Goal: Task Accomplishment & Management: Use online tool/utility

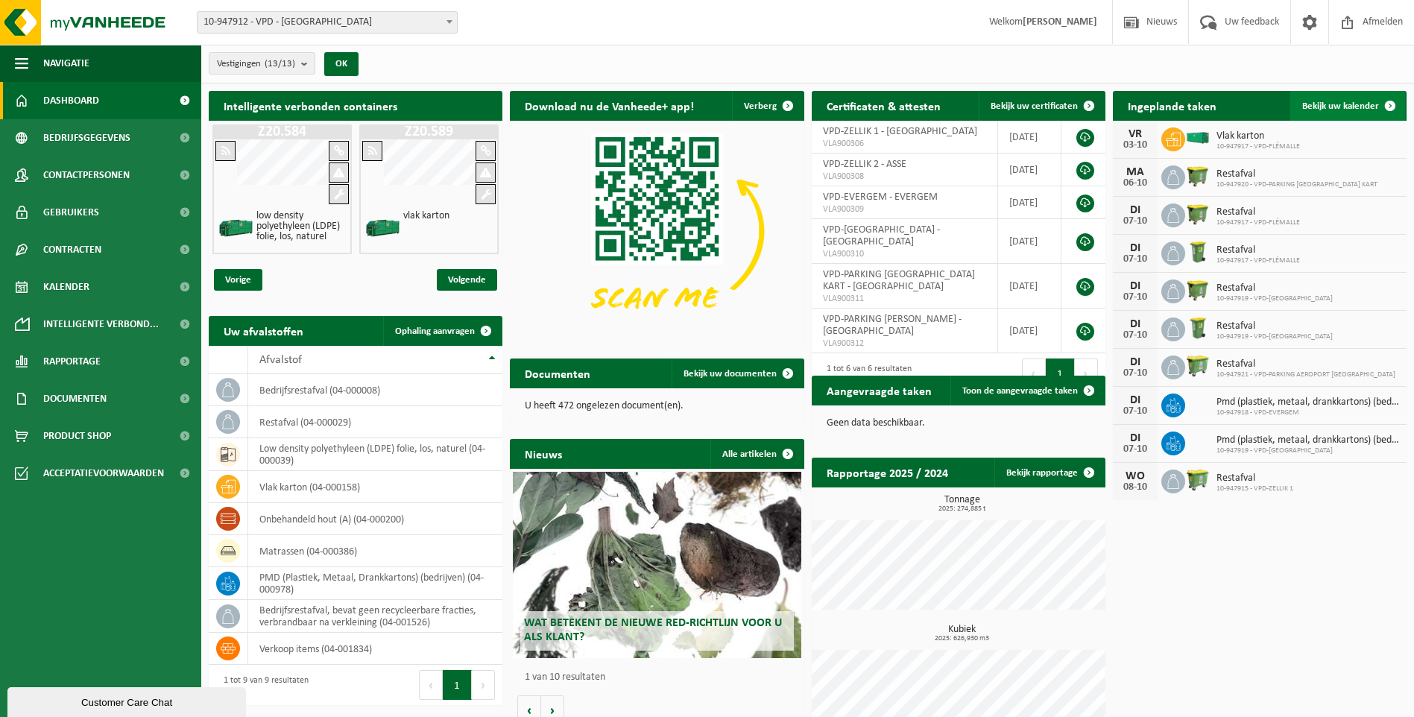
click at [1367, 99] on link "Bekijk uw kalender" at bounding box center [1347, 106] width 115 height 30
click at [65, 285] on span "Kalender" at bounding box center [66, 286] width 46 height 37
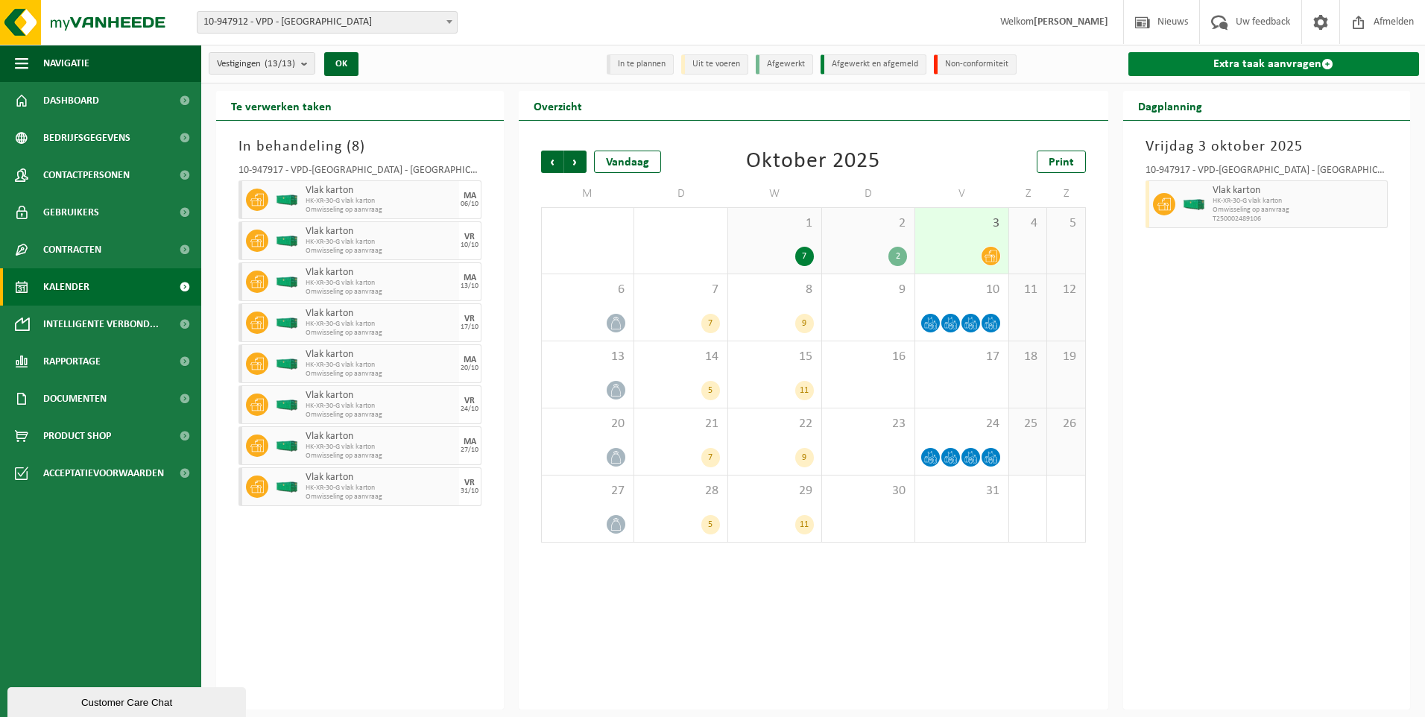
click at [1278, 67] on link "Extra taak aanvragen" at bounding box center [1274, 64] width 291 height 24
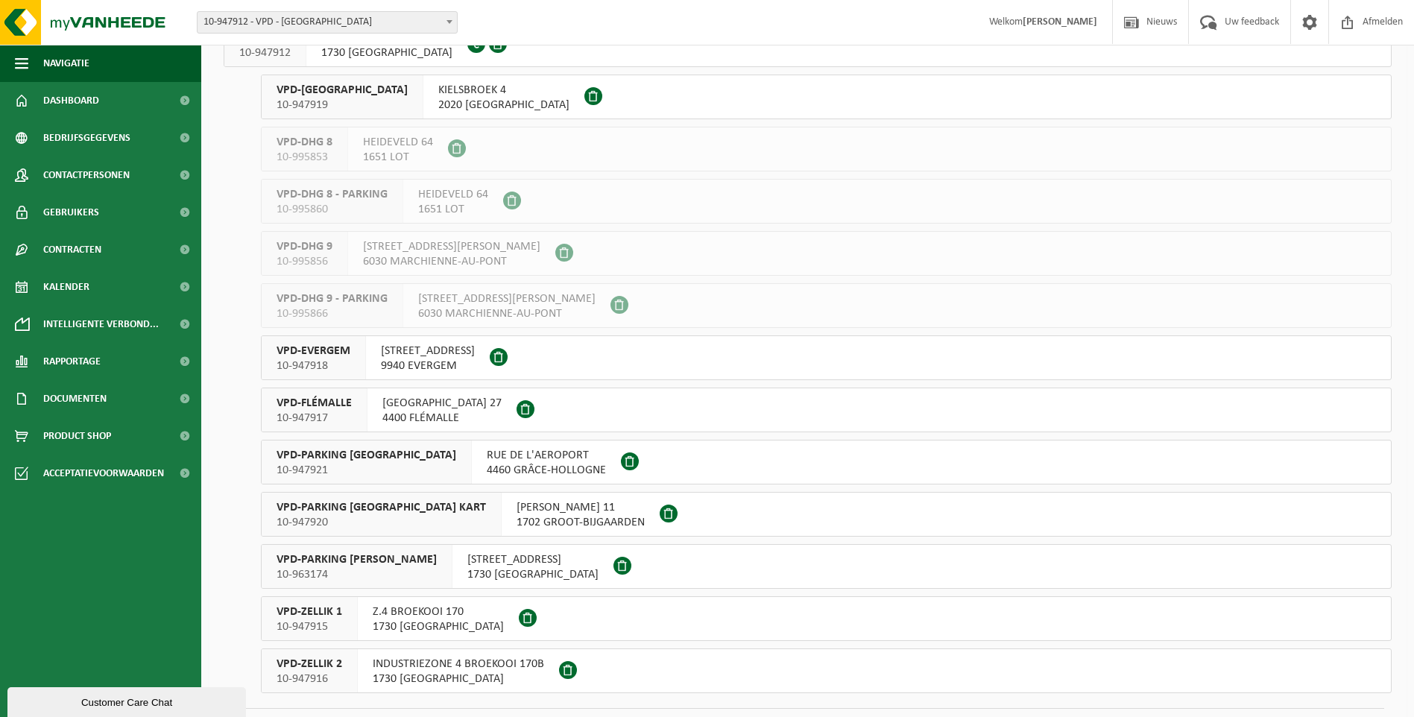
scroll to position [149, 0]
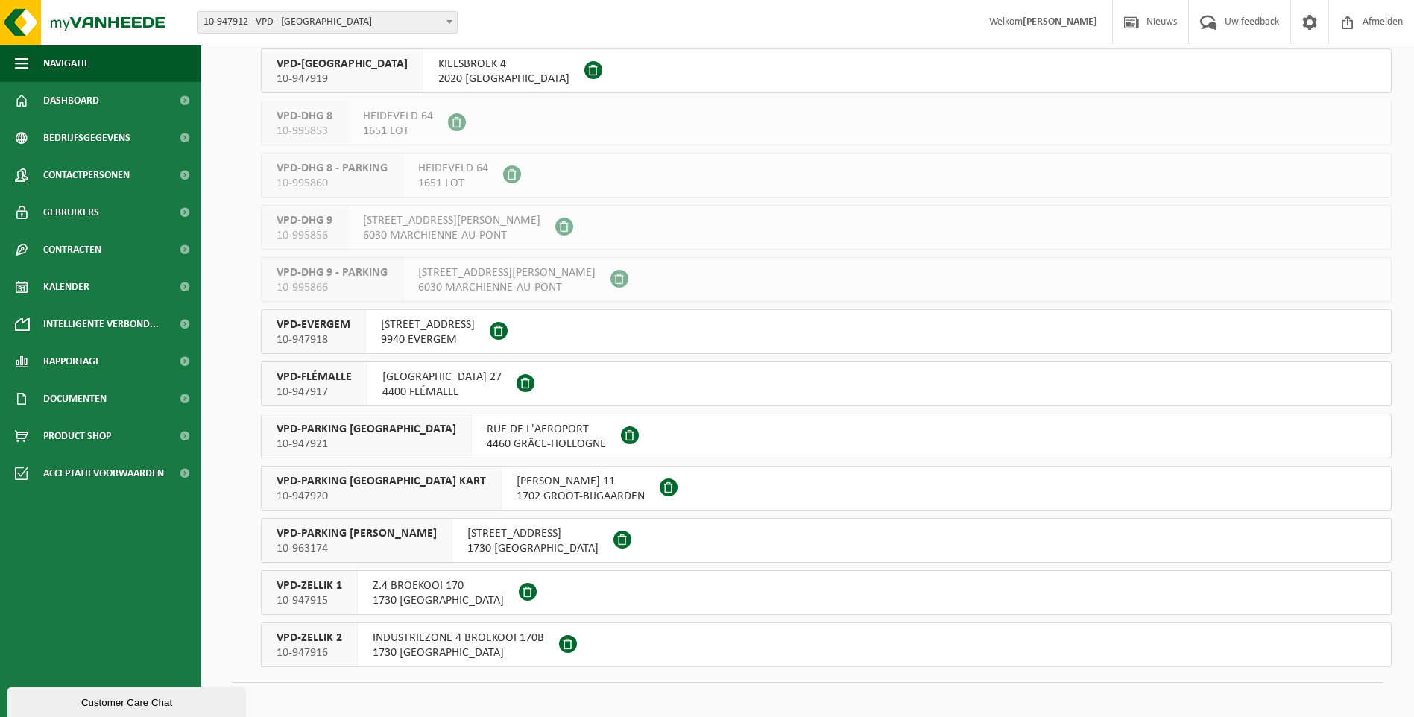
click at [300, 596] on span "10-947915" at bounding box center [310, 600] width 66 height 15
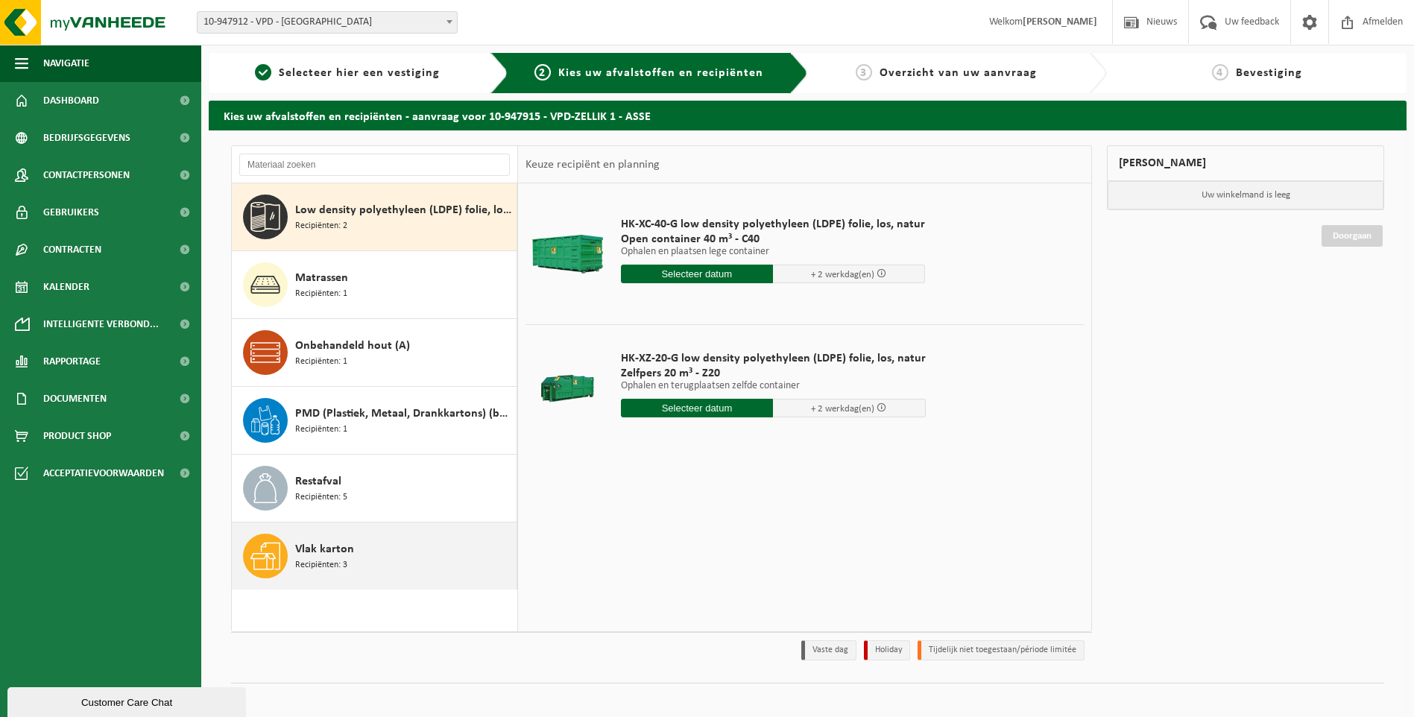
click at [335, 555] on span "Vlak karton" at bounding box center [324, 549] width 59 height 18
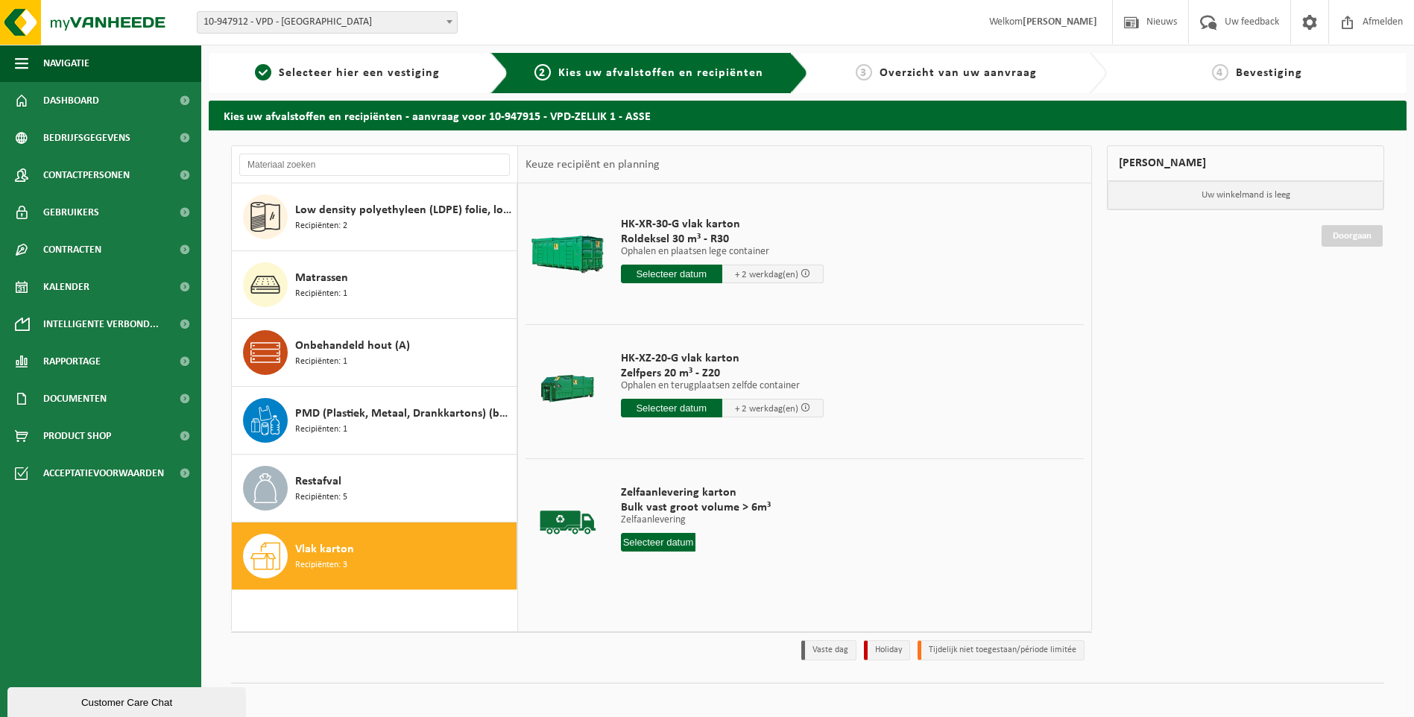
click at [677, 271] on input "text" at bounding box center [671, 274] width 101 height 19
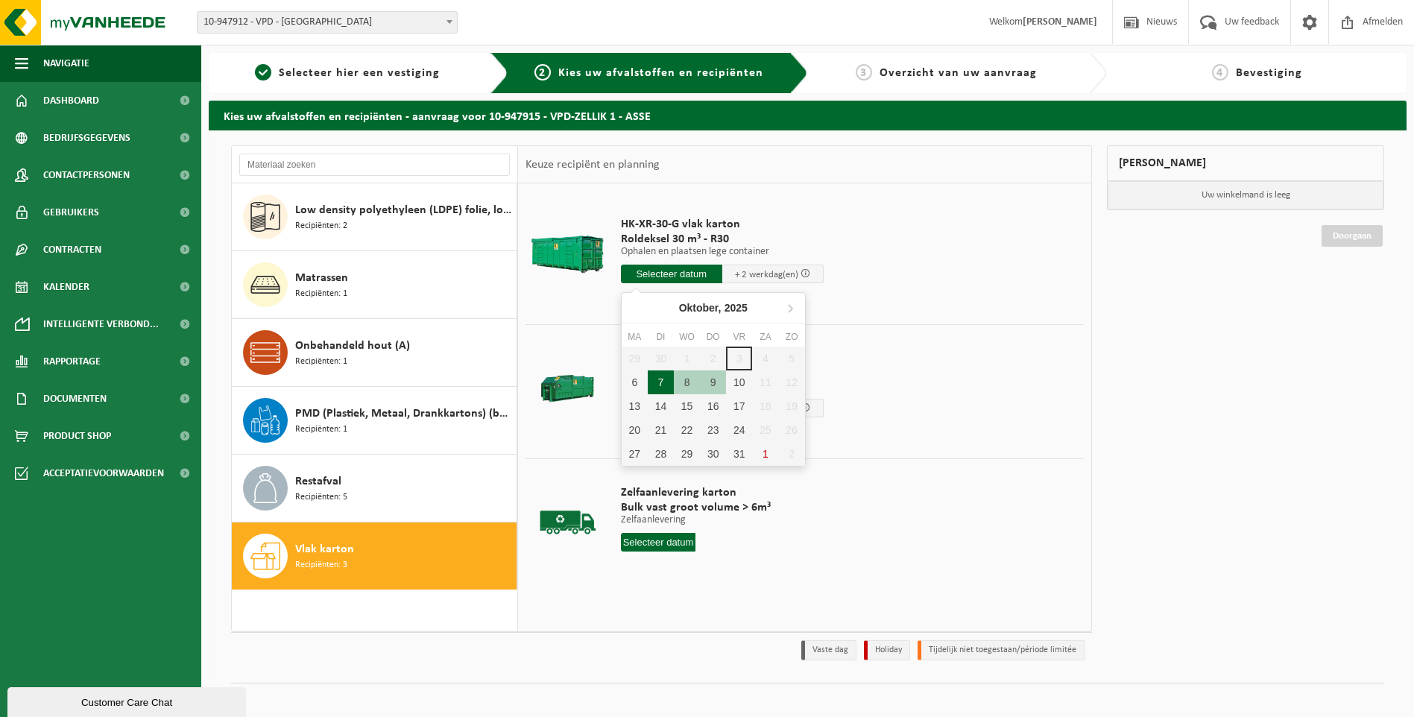
click at [660, 383] on div "7" at bounding box center [661, 382] width 26 height 24
type input "Van 2025-10-07"
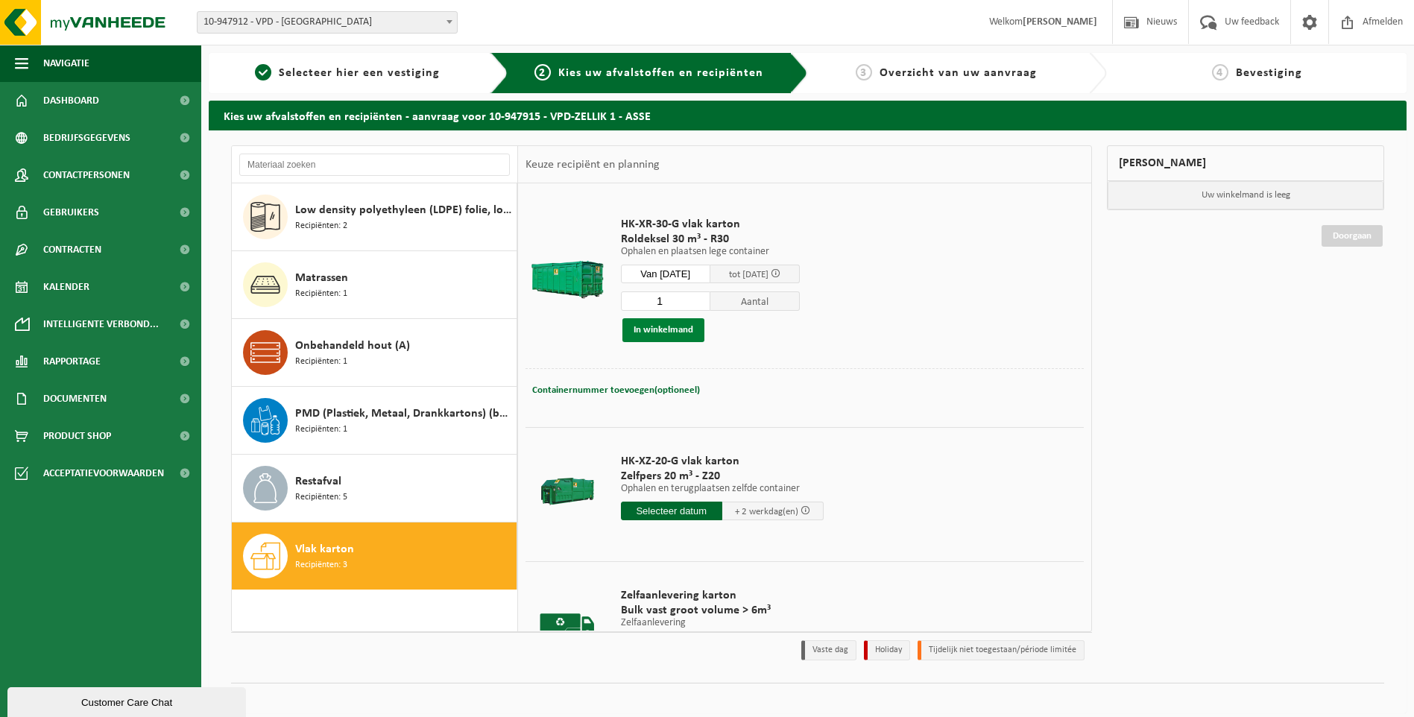
click at [672, 328] on button "In winkelmand" at bounding box center [663, 330] width 82 height 24
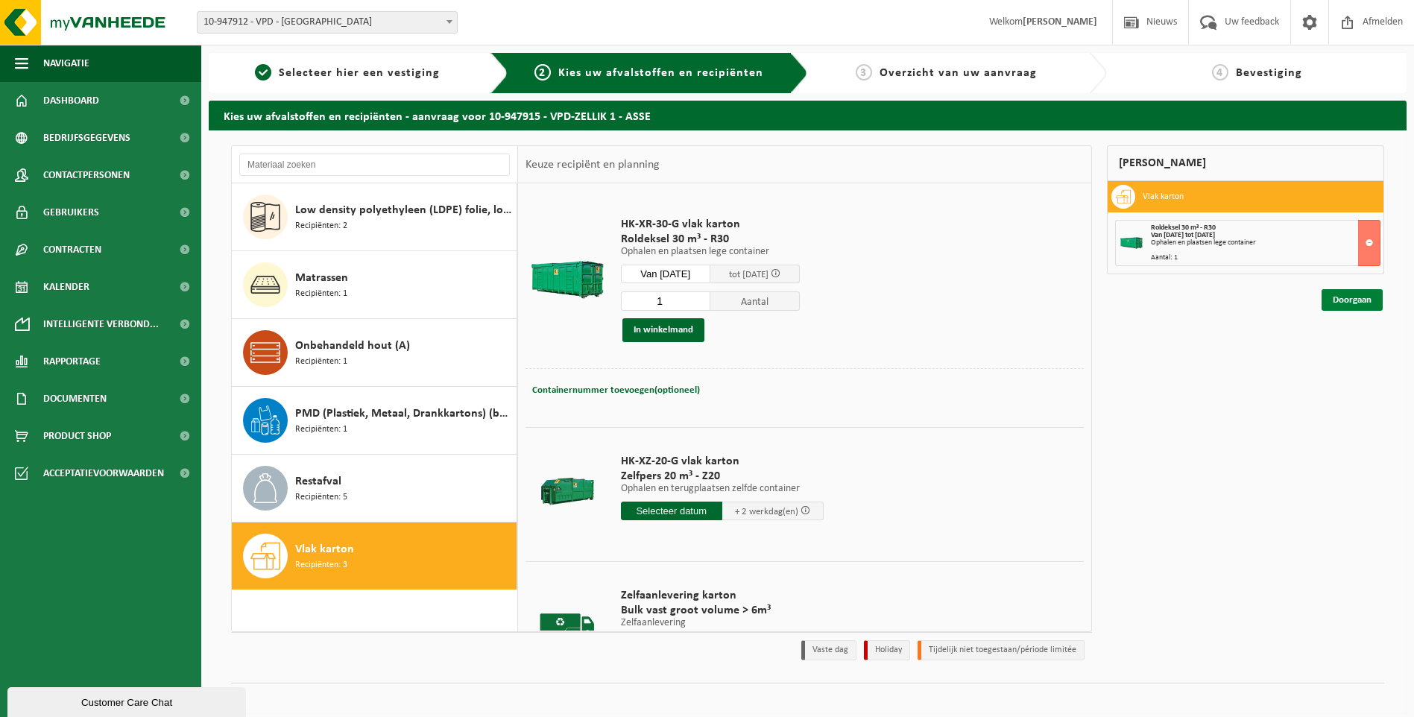
click at [1348, 302] on link "Doorgaan" at bounding box center [1352, 300] width 61 height 22
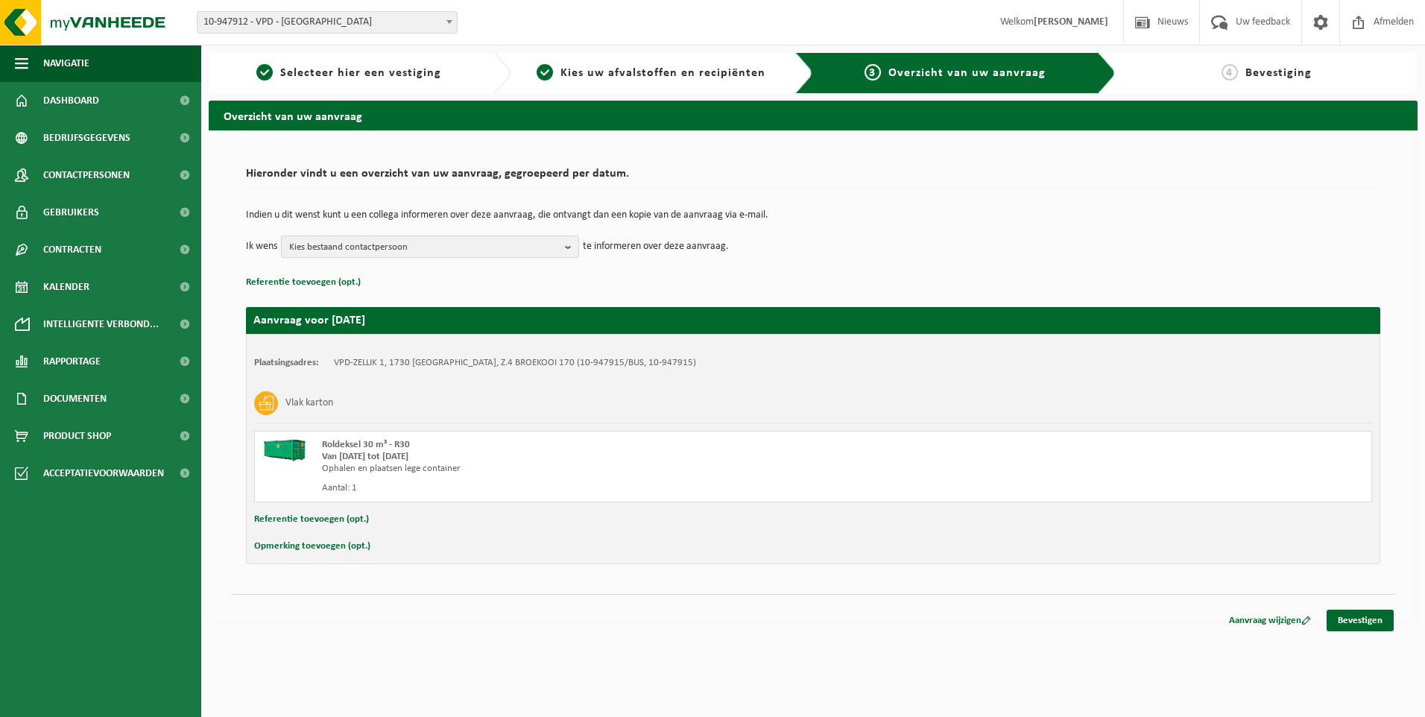
click at [574, 247] on b "button" at bounding box center [571, 246] width 13 height 21
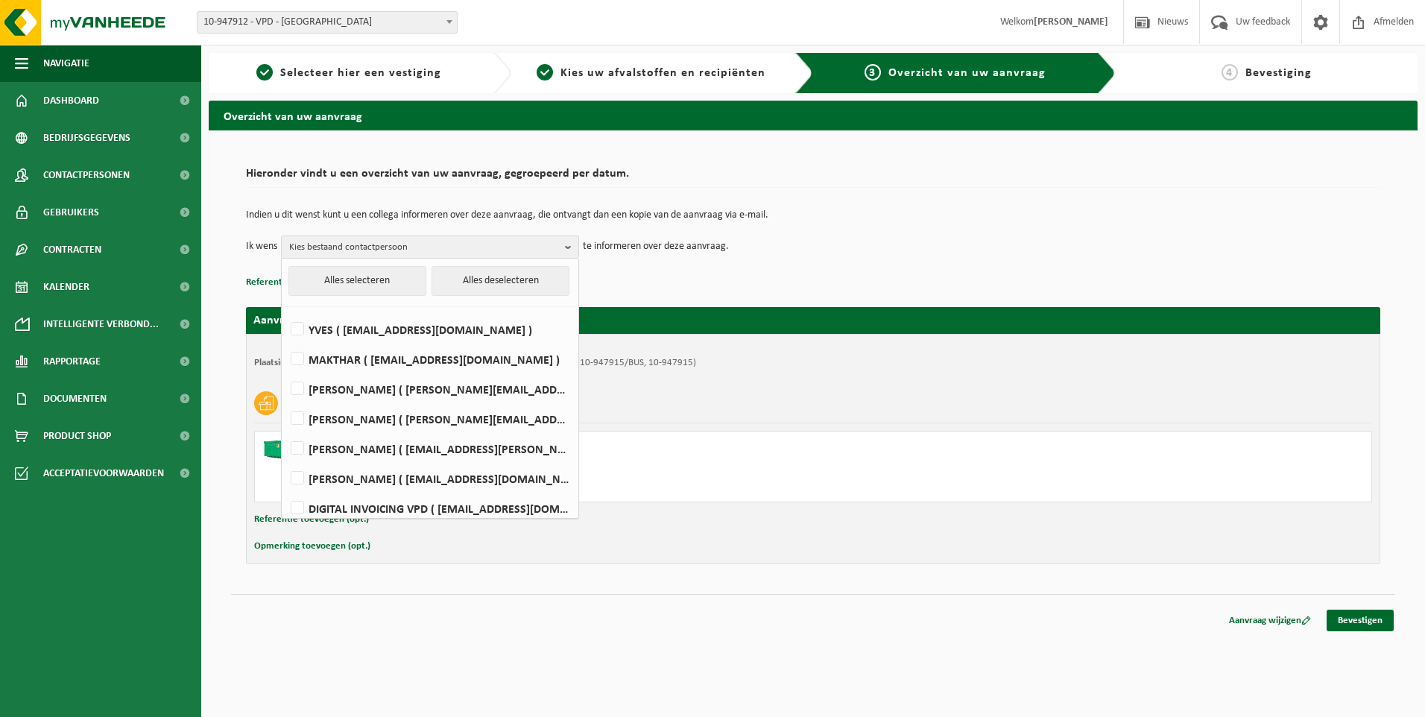
scroll to position [8, 0]
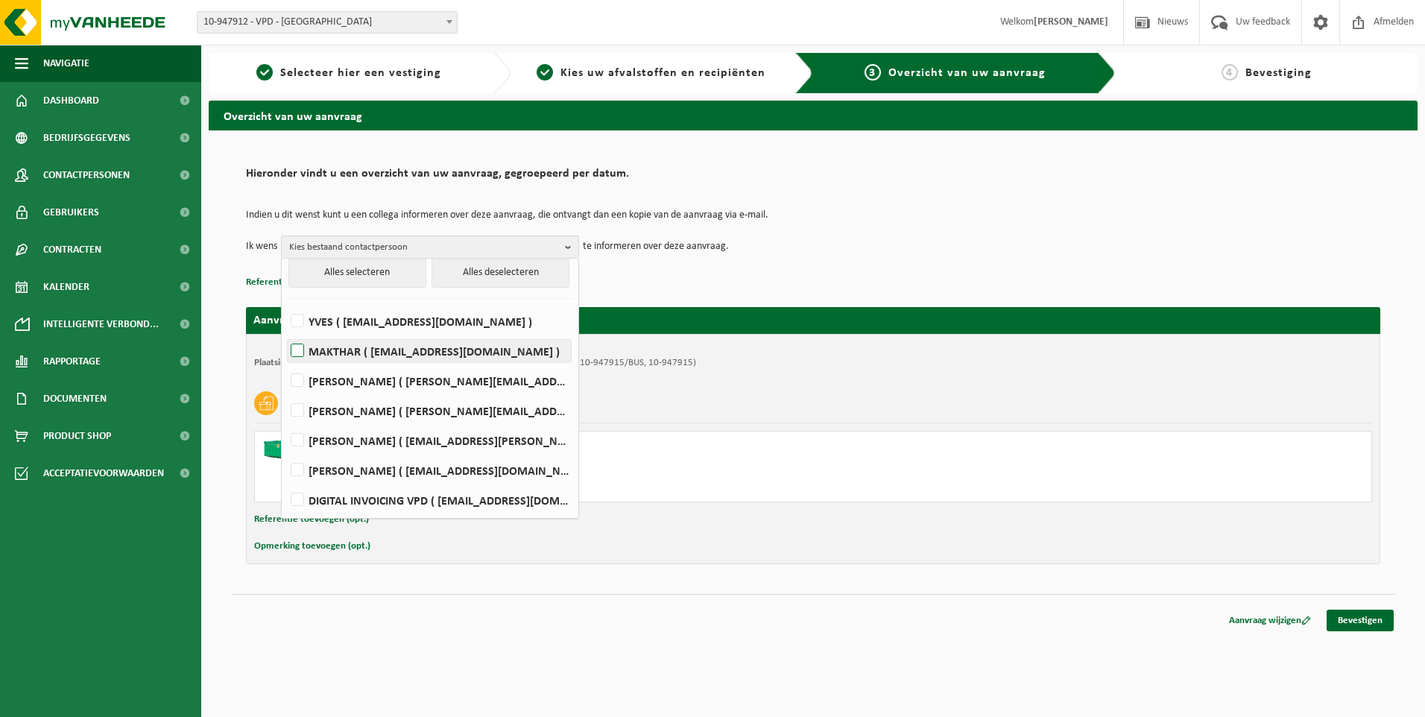
click at [432, 350] on label "MAKTHAR ( makthar@vpd.eu )" at bounding box center [429, 351] width 283 height 22
click at [285, 332] on input "MAKTHAR ( makthar@vpd.eu )" at bounding box center [285, 332] width 1 height 1
checkbox input "true"
click at [1094, 629] on div "Overzicht van uw aanvraag Hieronder vindt u een overzicht van uw aanvraag, gegr…" at bounding box center [813, 366] width 1224 height 531
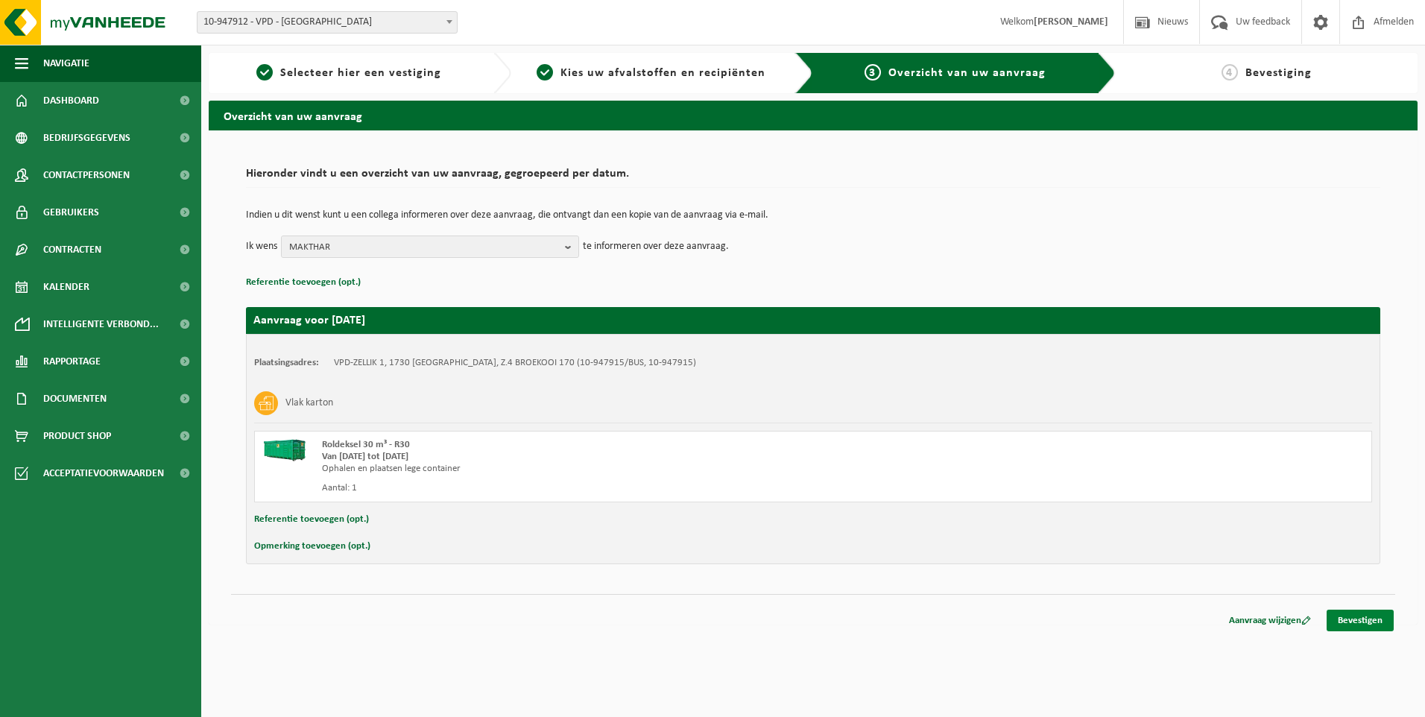
click at [1356, 616] on link "Bevestigen" at bounding box center [1360, 621] width 67 height 22
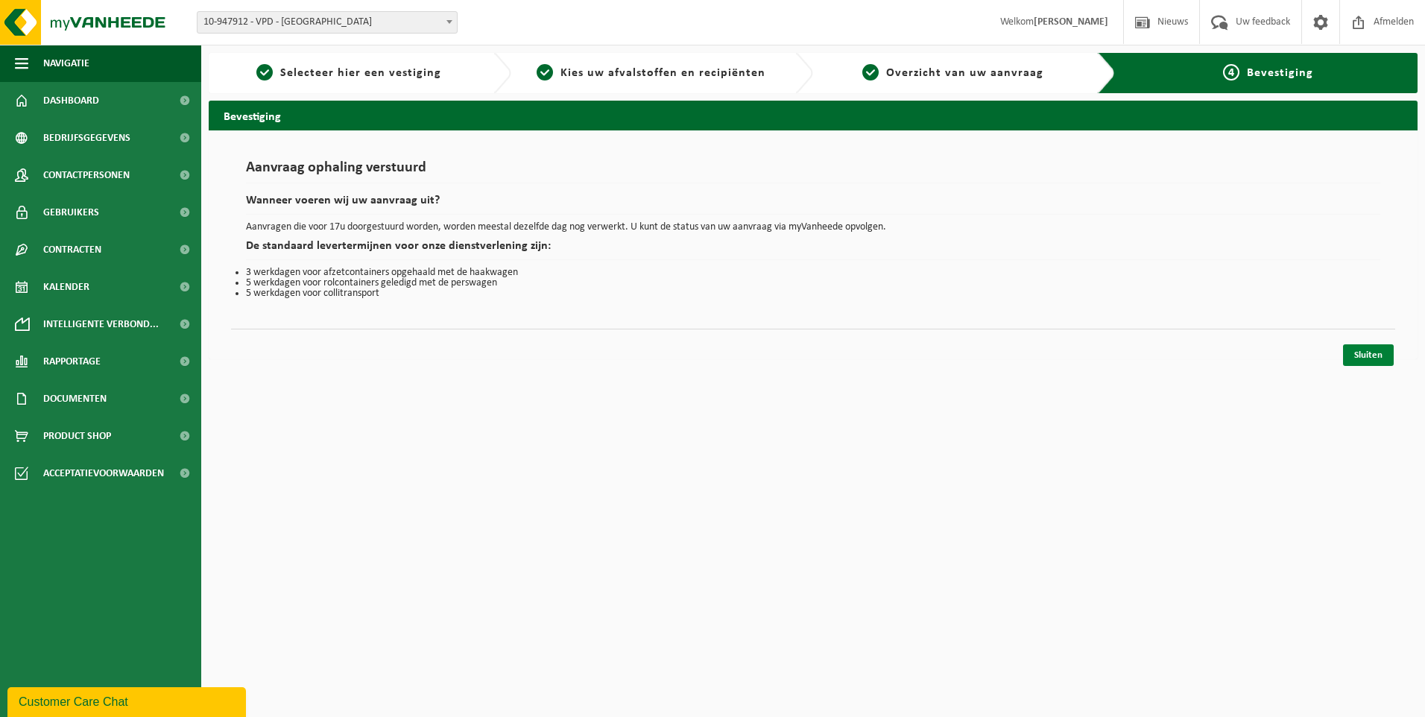
click at [1375, 356] on link "Sluiten" at bounding box center [1368, 355] width 51 height 22
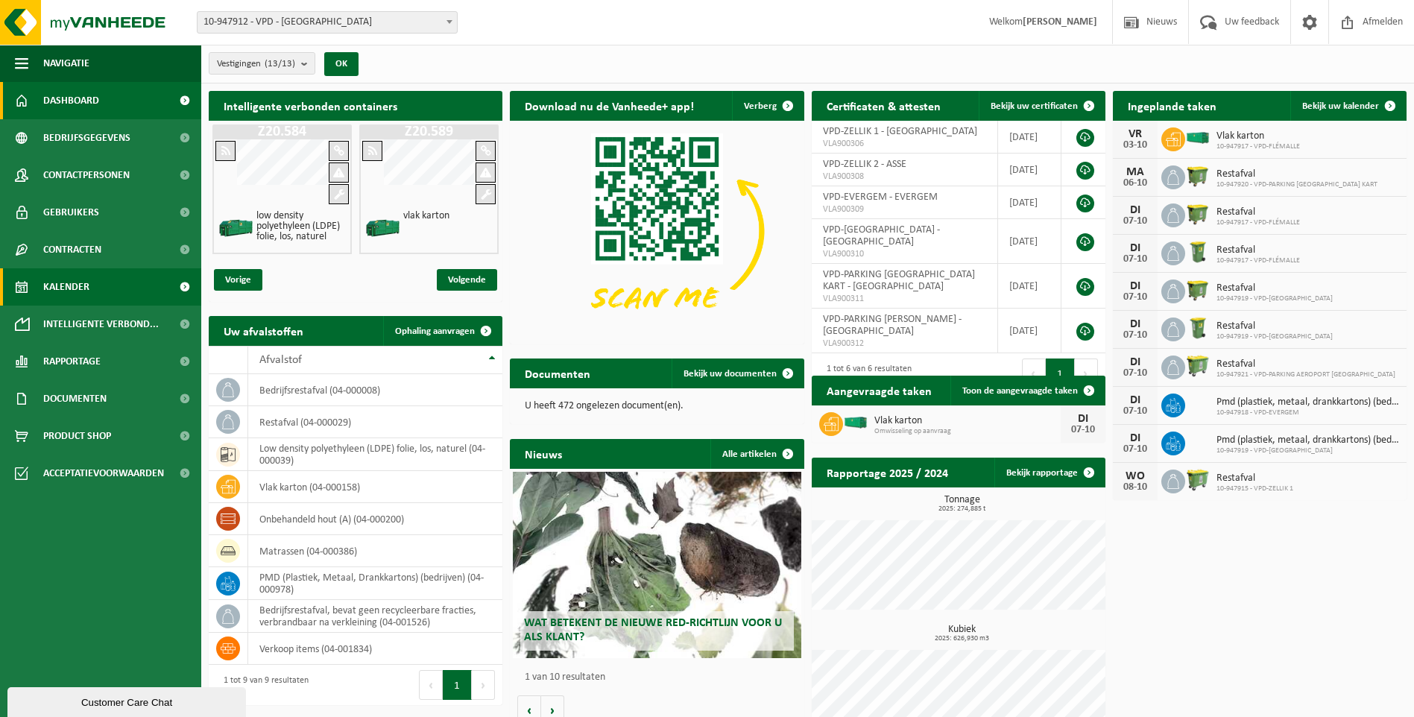
click at [70, 287] on span "Kalender" at bounding box center [66, 286] width 46 height 37
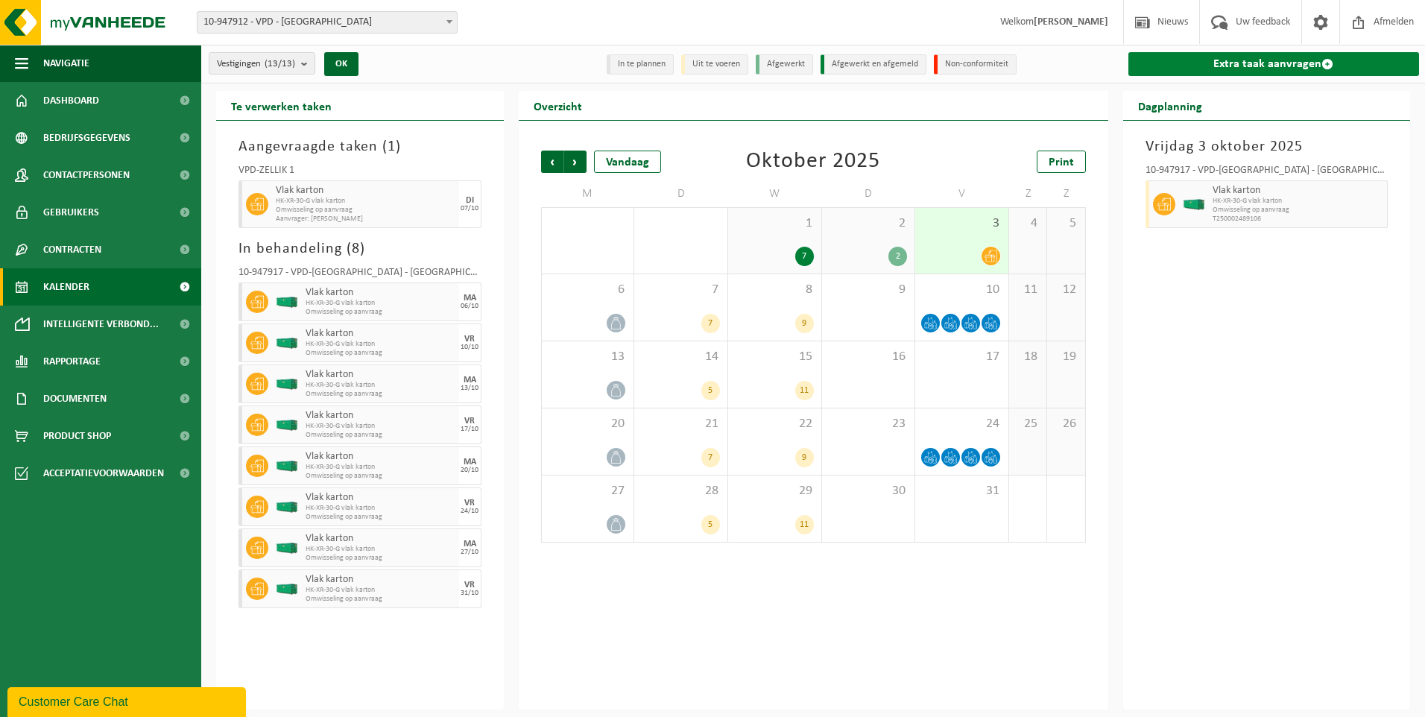
click at [1292, 62] on link "Extra taak aanvragen" at bounding box center [1274, 64] width 291 height 24
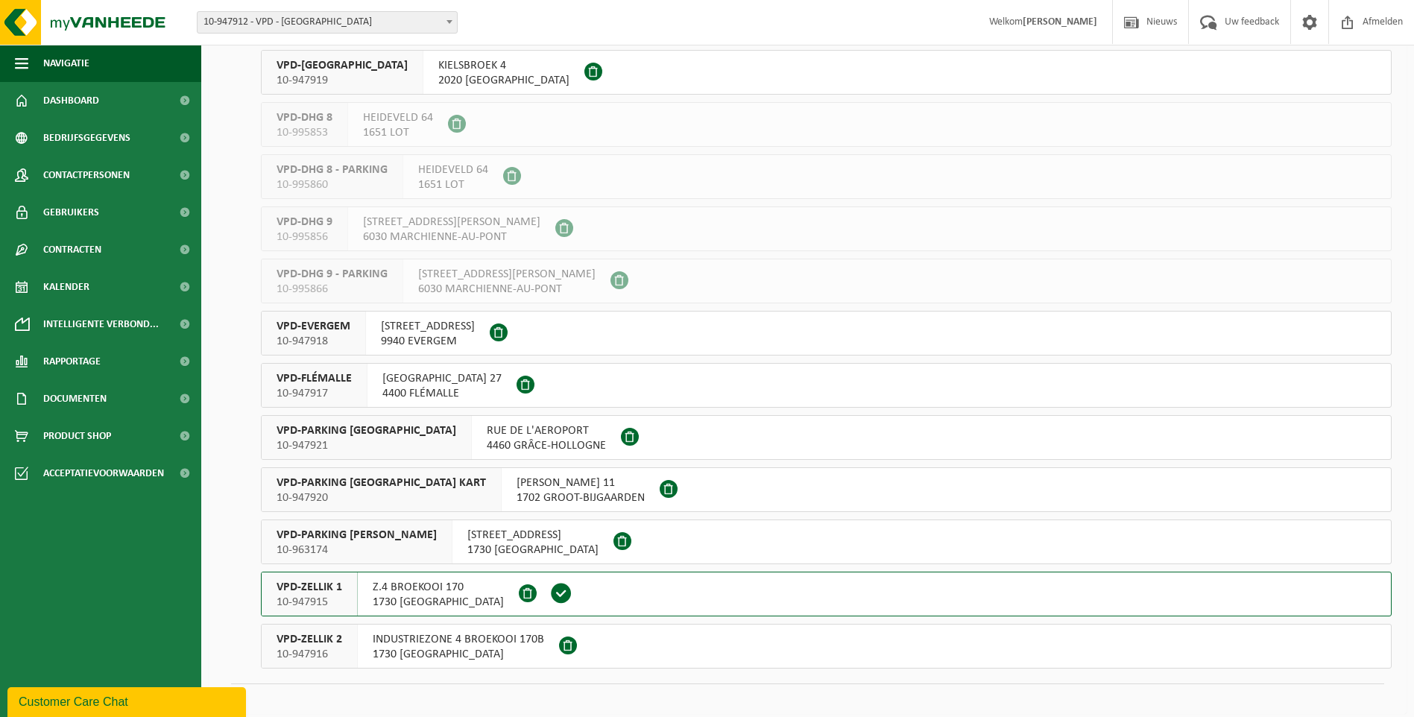
scroll to position [149, 0]
click at [320, 578] on div "VPD-ZELLIK 1 10-947915" at bounding box center [310, 592] width 96 height 43
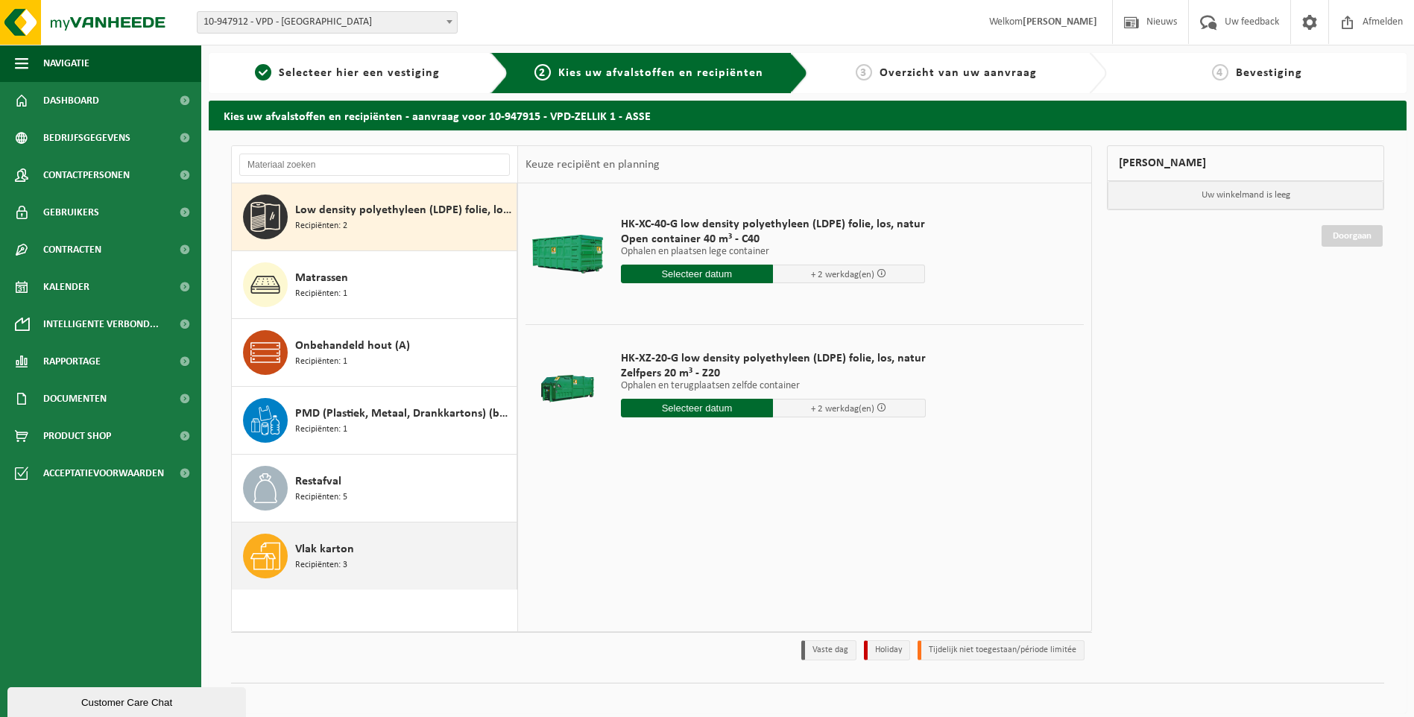
click at [323, 546] on span "Vlak karton" at bounding box center [324, 549] width 59 height 18
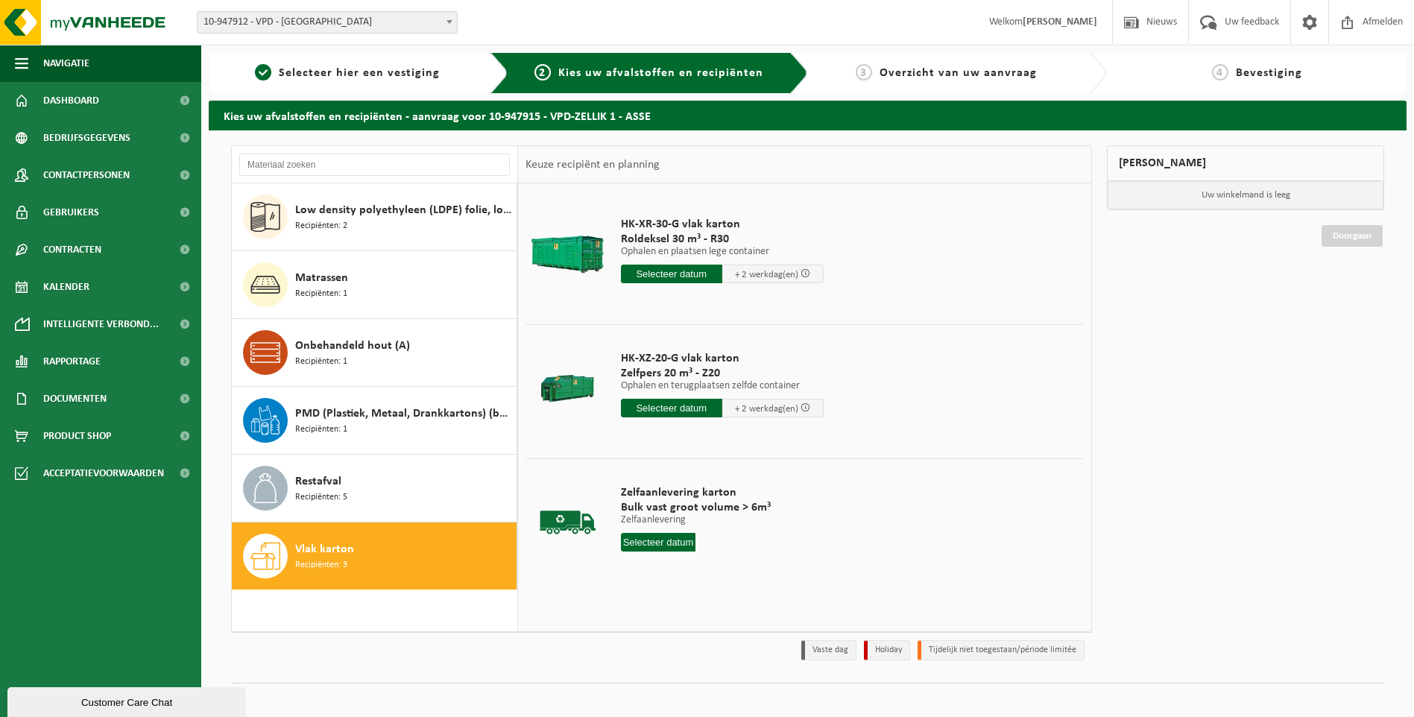
click at [679, 274] on input "text" at bounding box center [671, 274] width 101 height 19
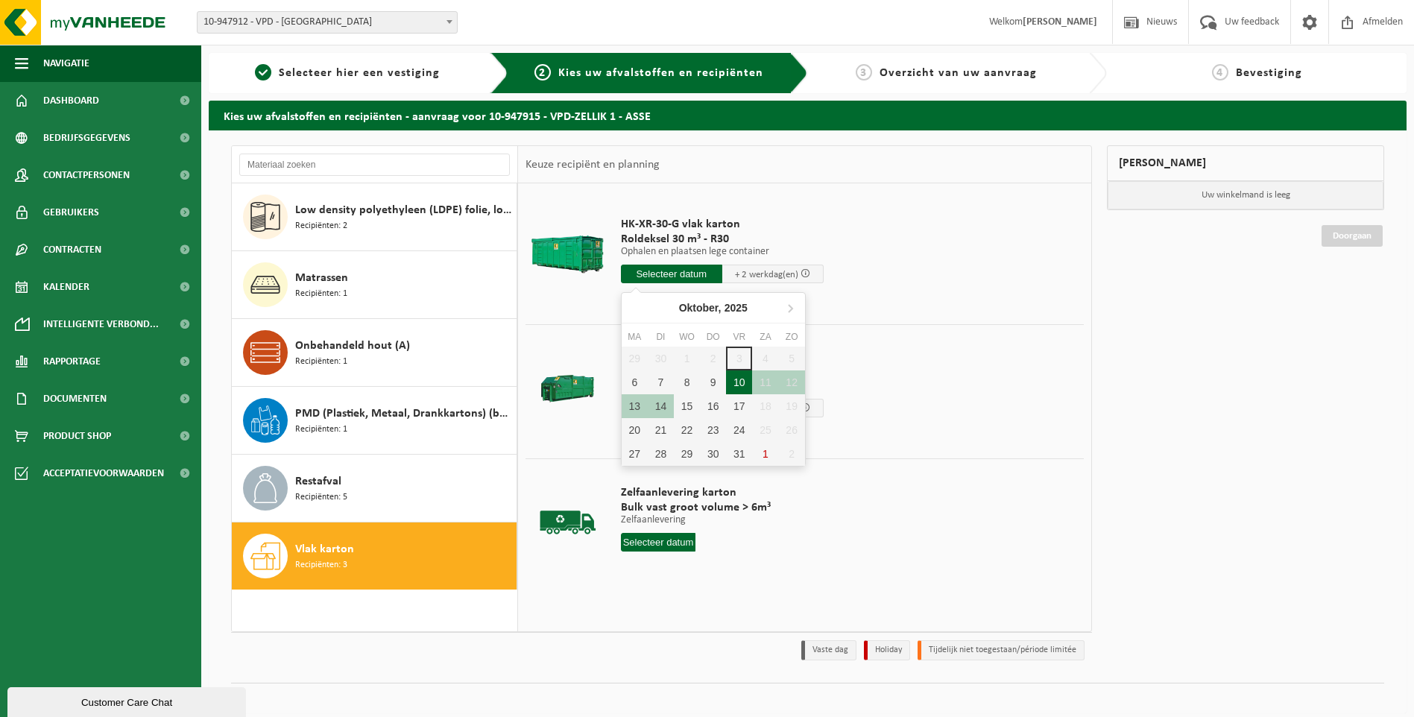
click at [739, 384] on div "10" at bounding box center [739, 382] width 26 height 24
type input "Van 2025-10-10"
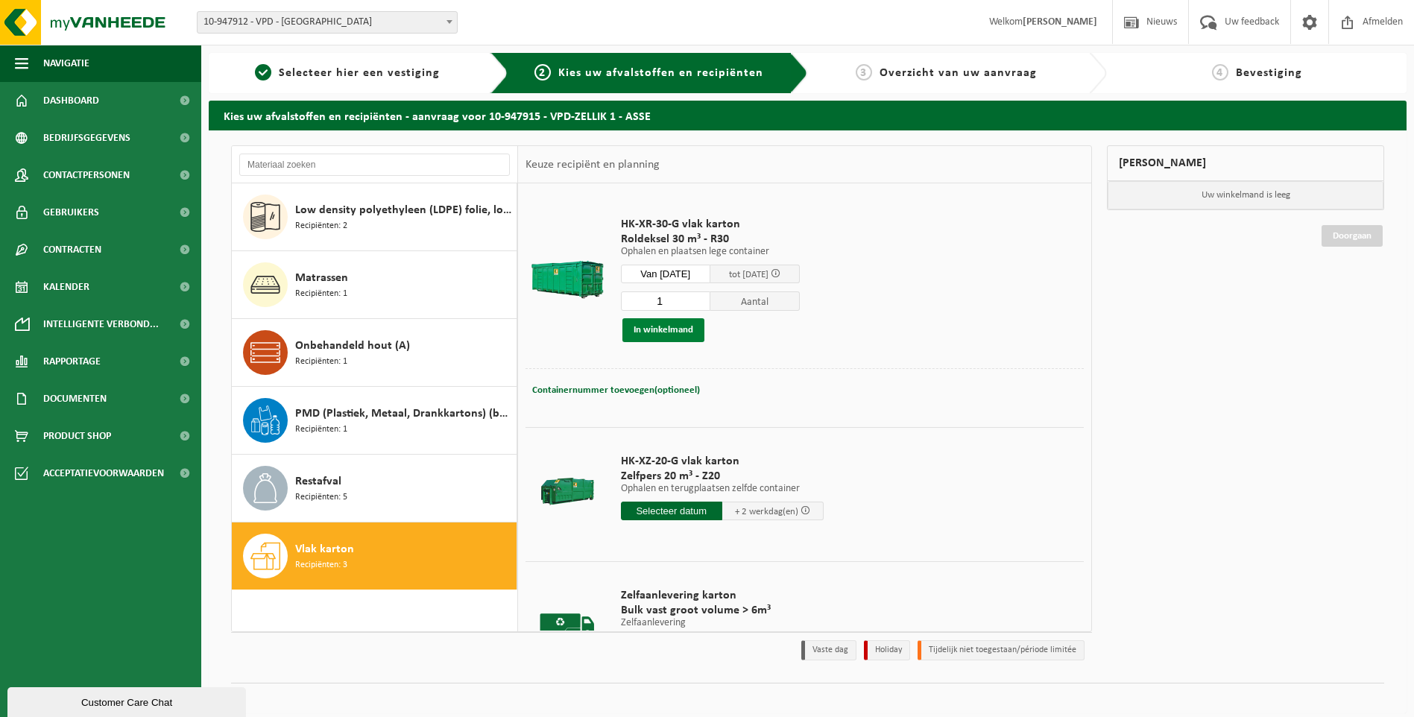
click at [654, 328] on button "In winkelmand" at bounding box center [663, 330] width 82 height 24
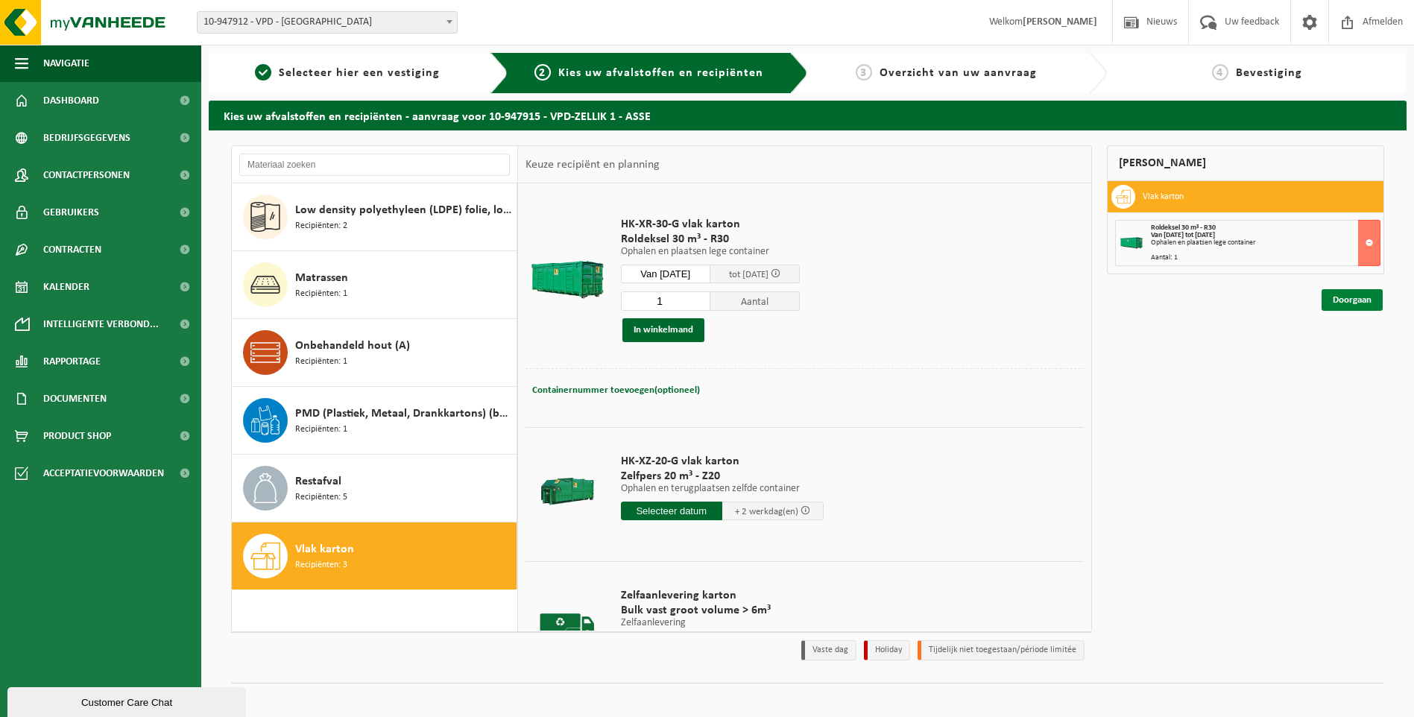
click at [1363, 298] on link "Doorgaan" at bounding box center [1352, 300] width 61 height 22
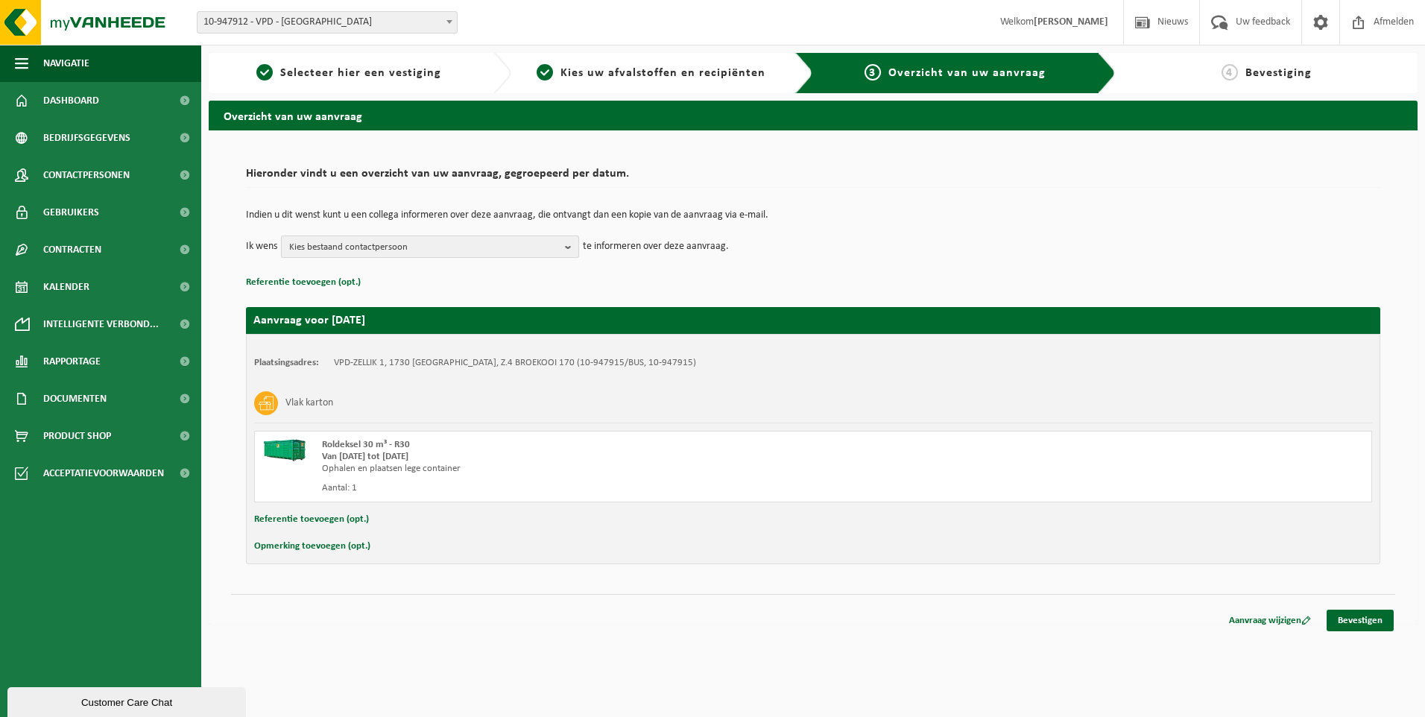
click at [569, 251] on b "button" at bounding box center [571, 246] width 13 height 21
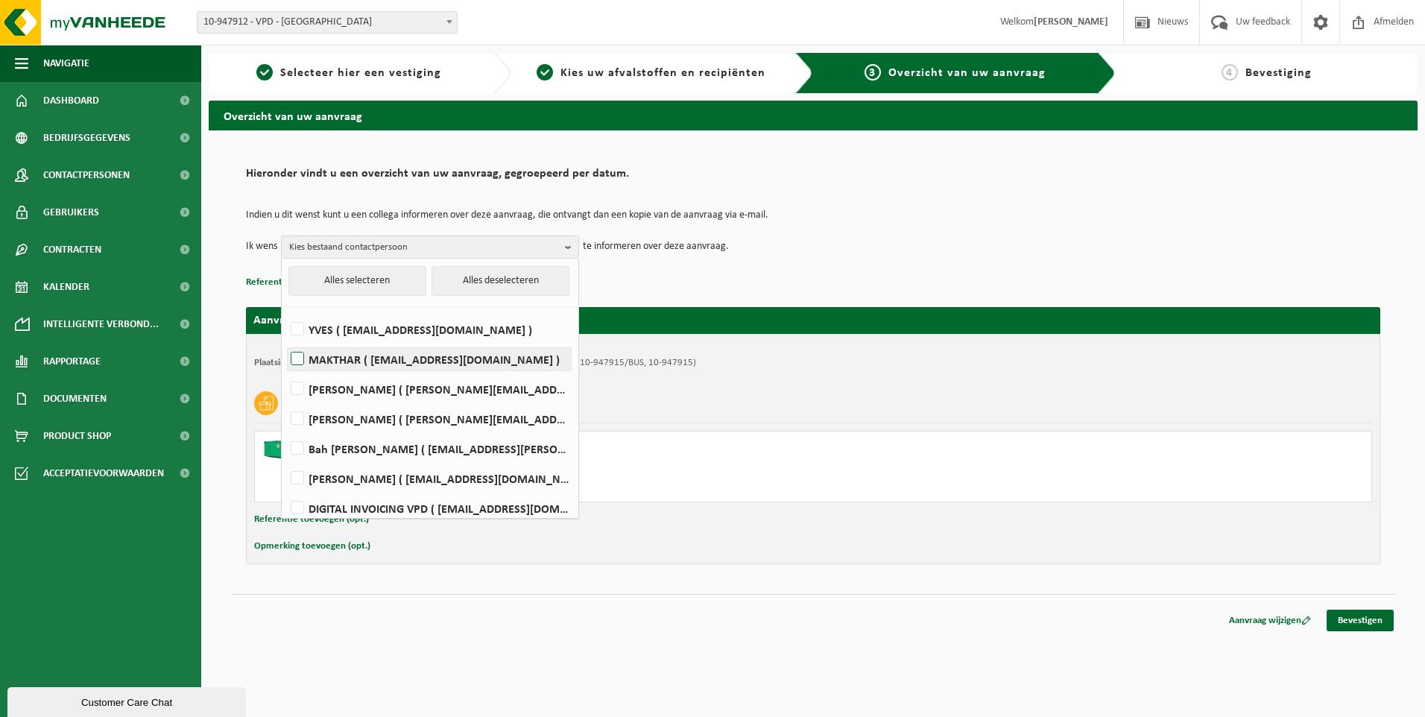
click at [475, 353] on label "MAKTHAR ( makthar@vpd.eu )" at bounding box center [429, 359] width 283 height 22
click at [285, 341] on input "MAKTHAR ( makthar@vpd.eu )" at bounding box center [285, 340] width 1 height 1
checkbox input "true"
click at [1364, 623] on link "Bevestigen" at bounding box center [1360, 621] width 67 height 22
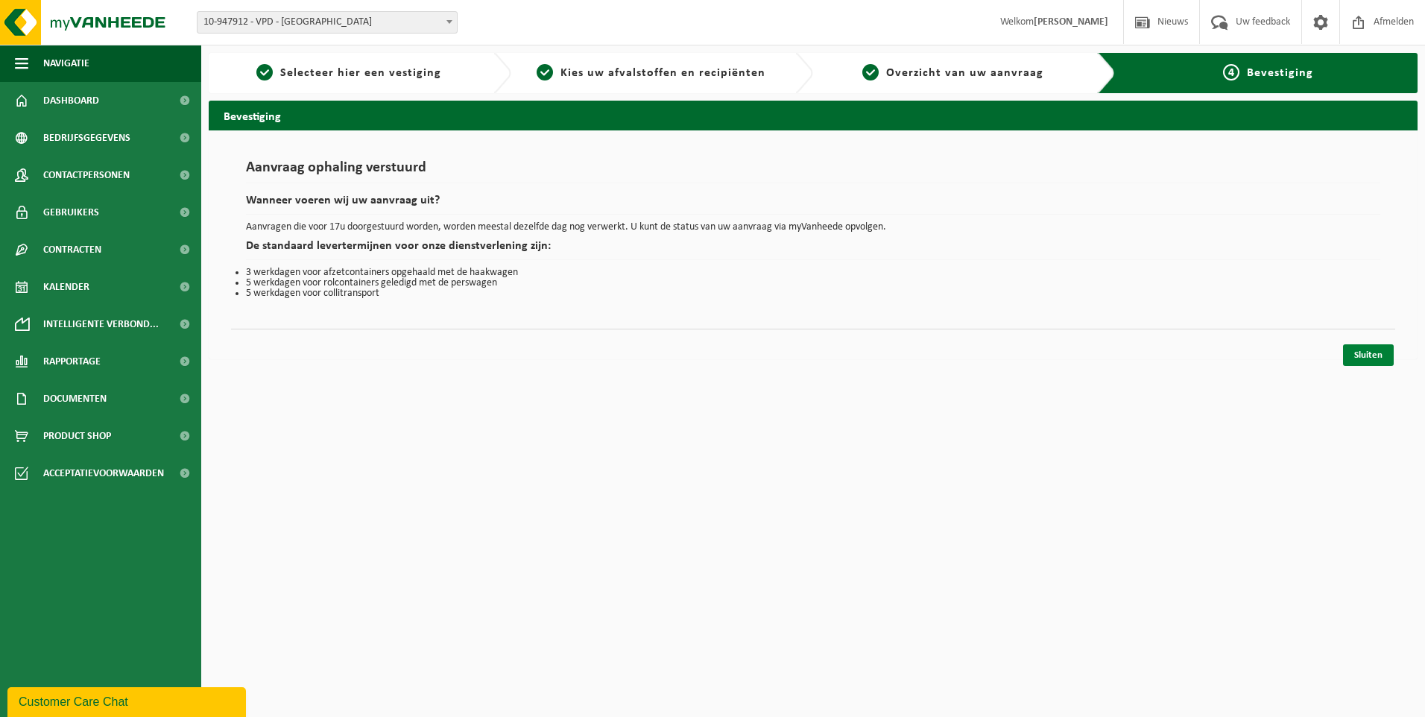
click at [1363, 353] on link "Sluiten" at bounding box center [1368, 355] width 51 height 22
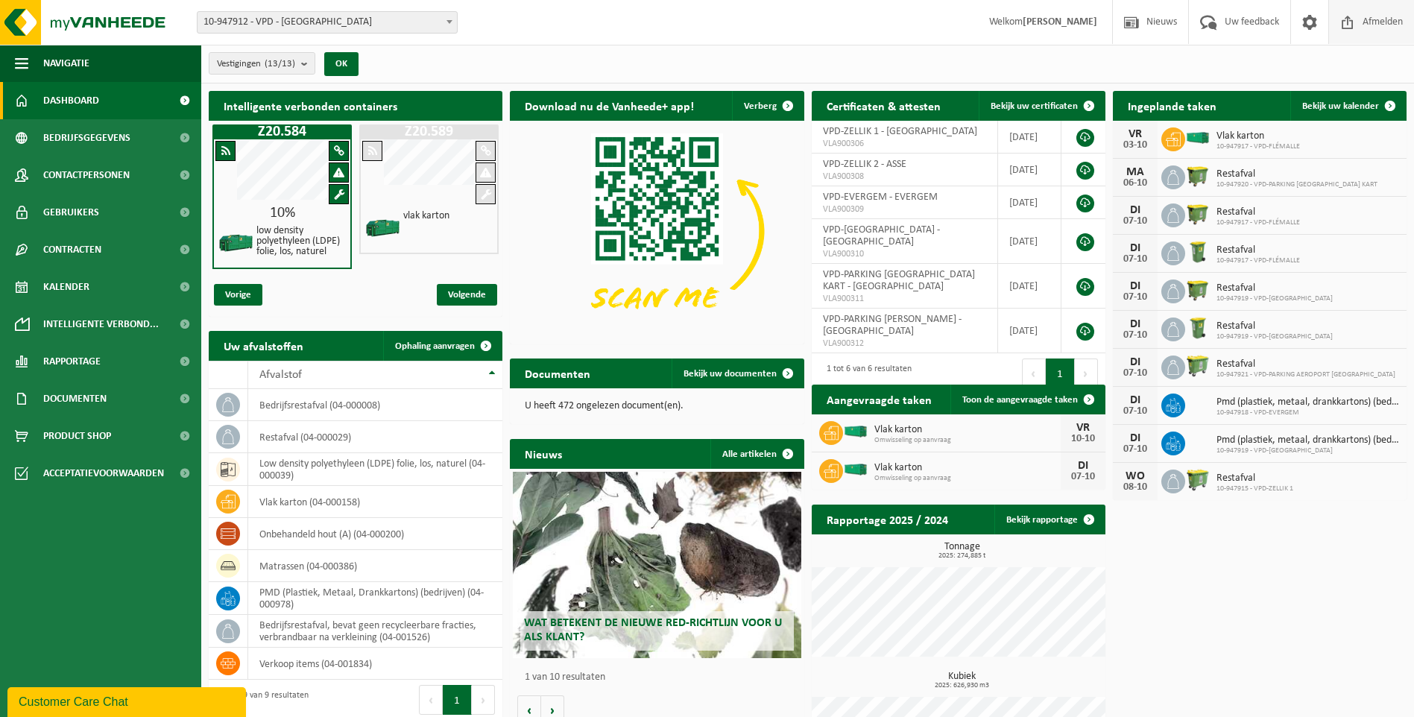
click at [1383, 28] on span "Afmelden" at bounding box center [1383, 22] width 48 height 44
